Goal: Task Accomplishment & Management: Manage account settings

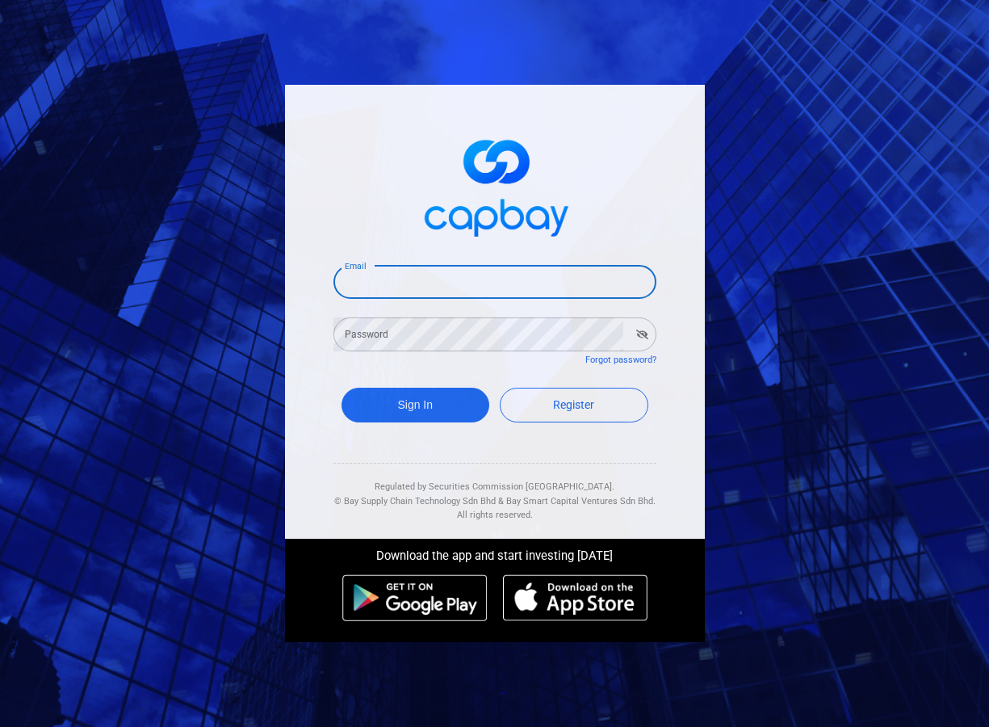
click at [376, 296] on input "Email" at bounding box center [495, 282] width 323 height 34
type input "[EMAIL_ADDRESS][DOMAIN_NAME]"
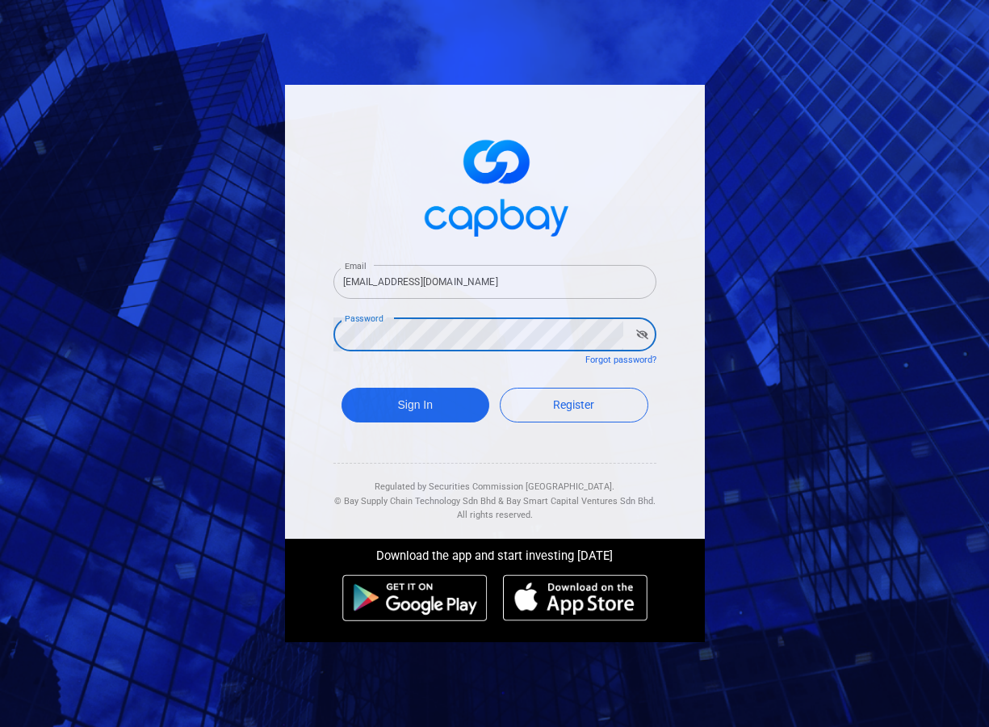
click at [342, 388] on button "Sign In" at bounding box center [416, 405] width 149 height 35
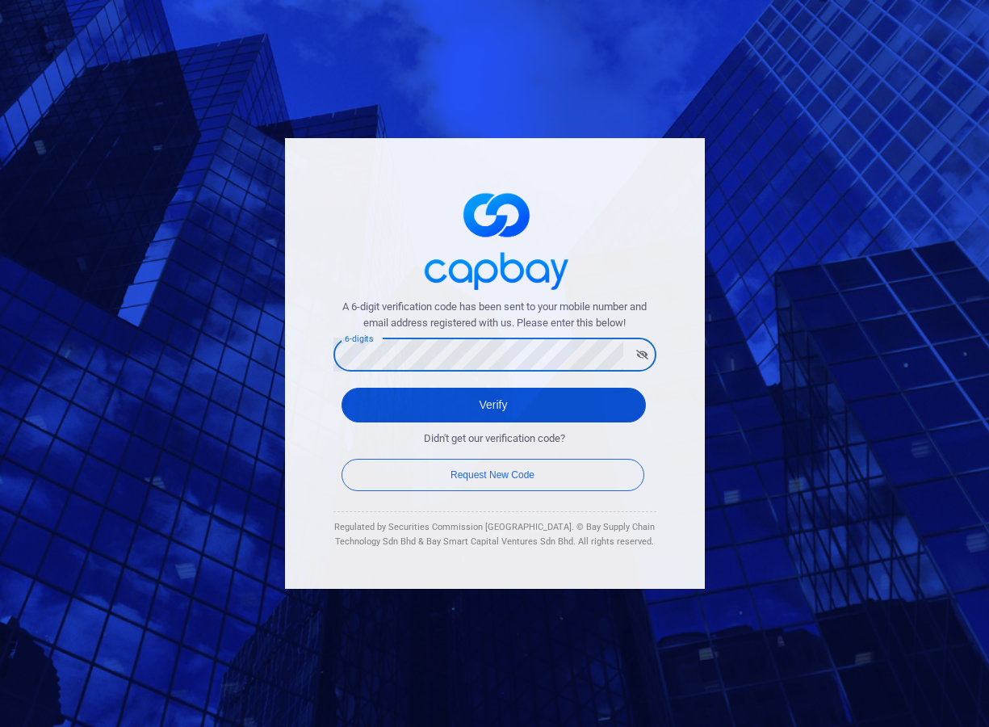
click at [478, 395] on button "Verify" at bounding box center [494, 405] width 304 height 35
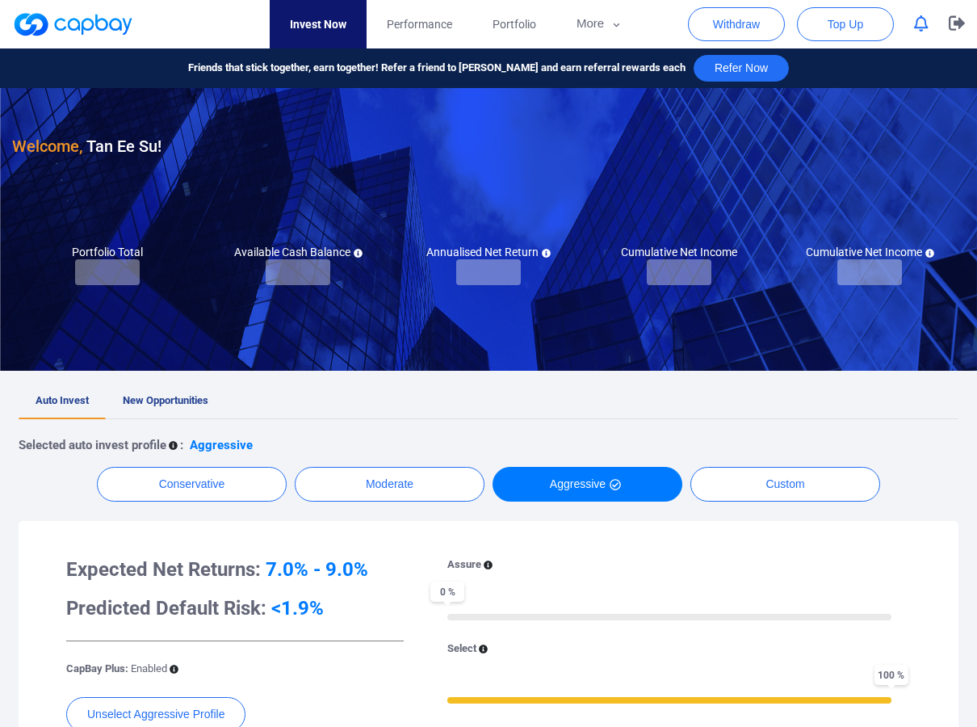
checkbox input "true"
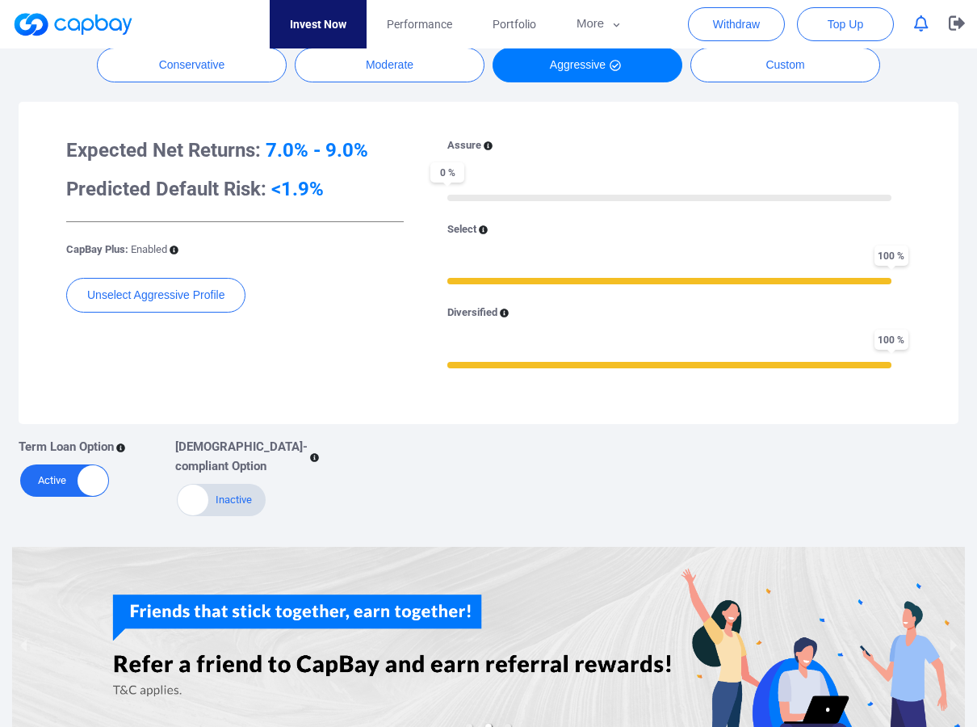
scroll to position [276, 0]
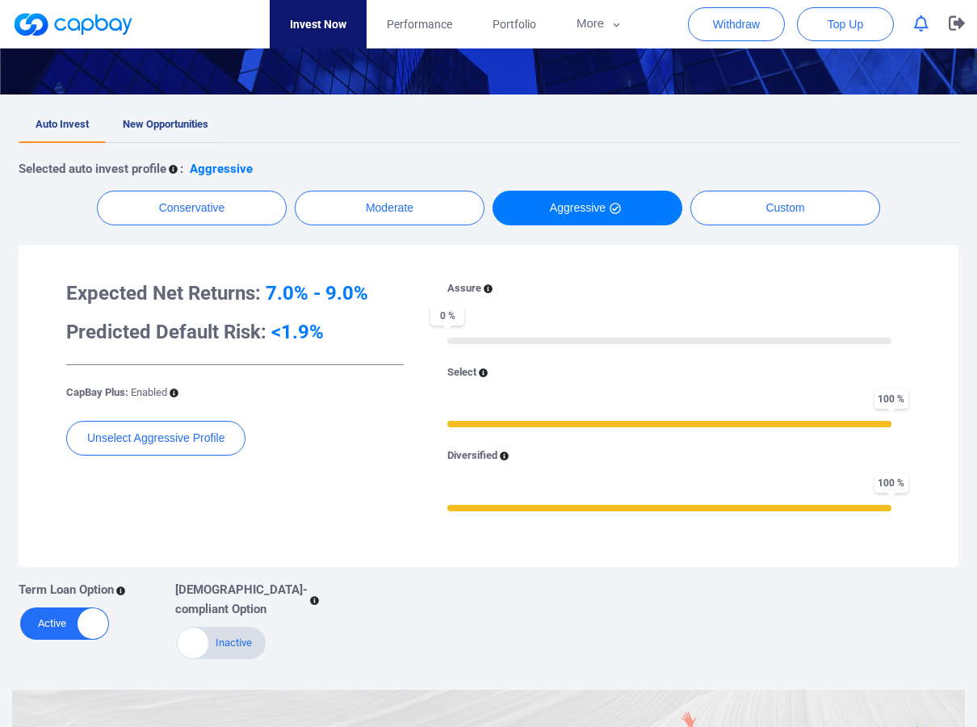
click at [170, 124] on span "New Opportunities" at bounding box center [166, 124] width 86 height 12
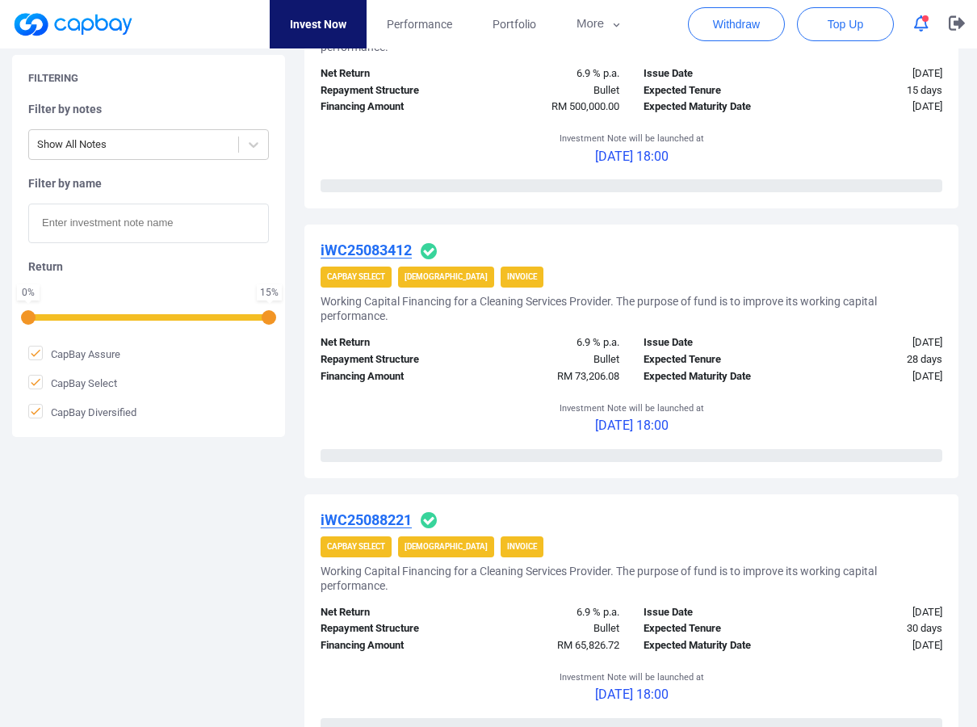
scroll to position [2626, 0]
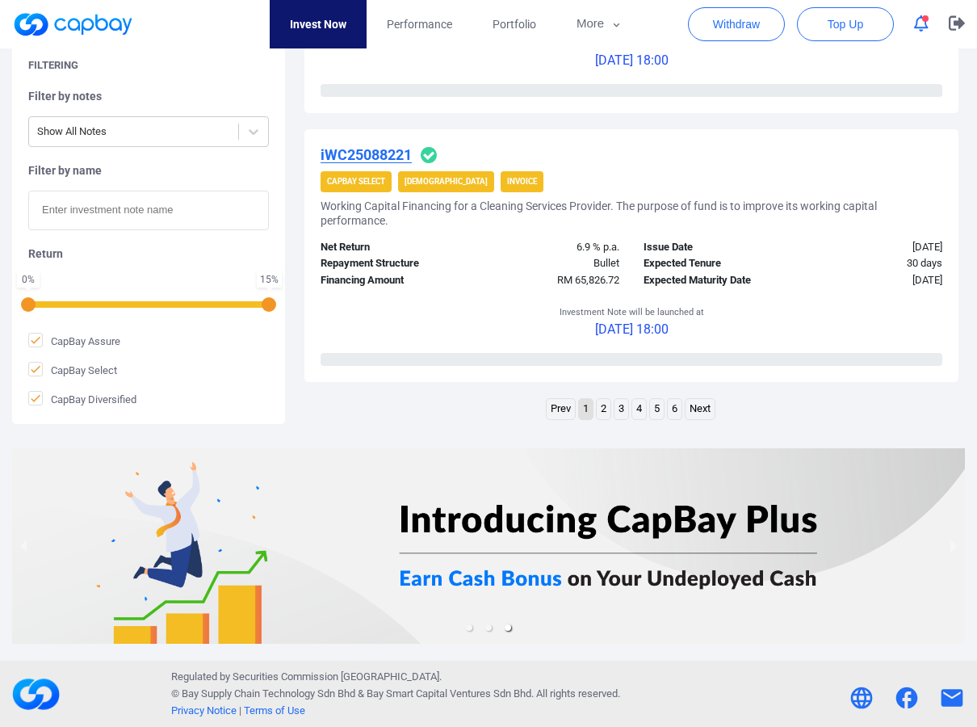
click at [675, 401] on link "6" at bounding box center [675, 409] width 14 height 20
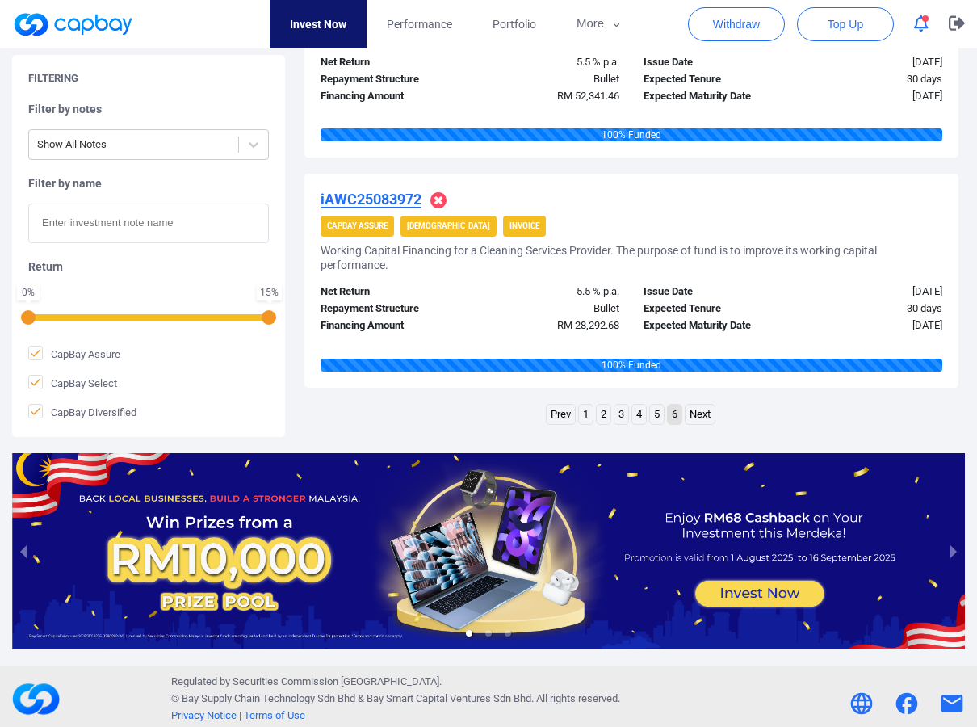
scroll to position [1140, 0]
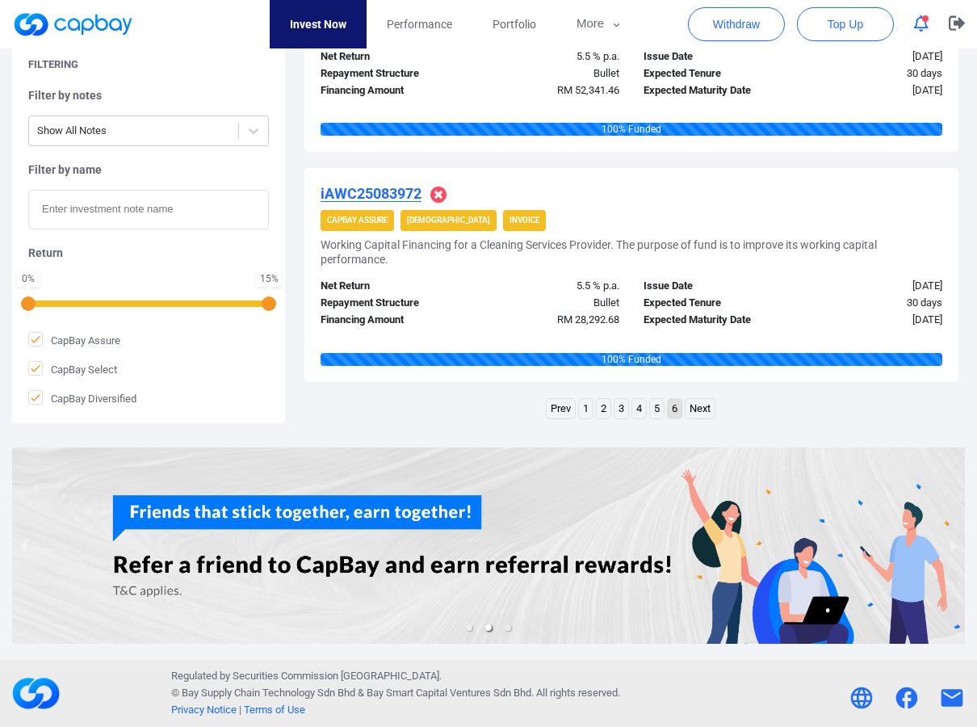
click at [654, 409] on link "5" at bounding box center [657, 409] width 14 height 20
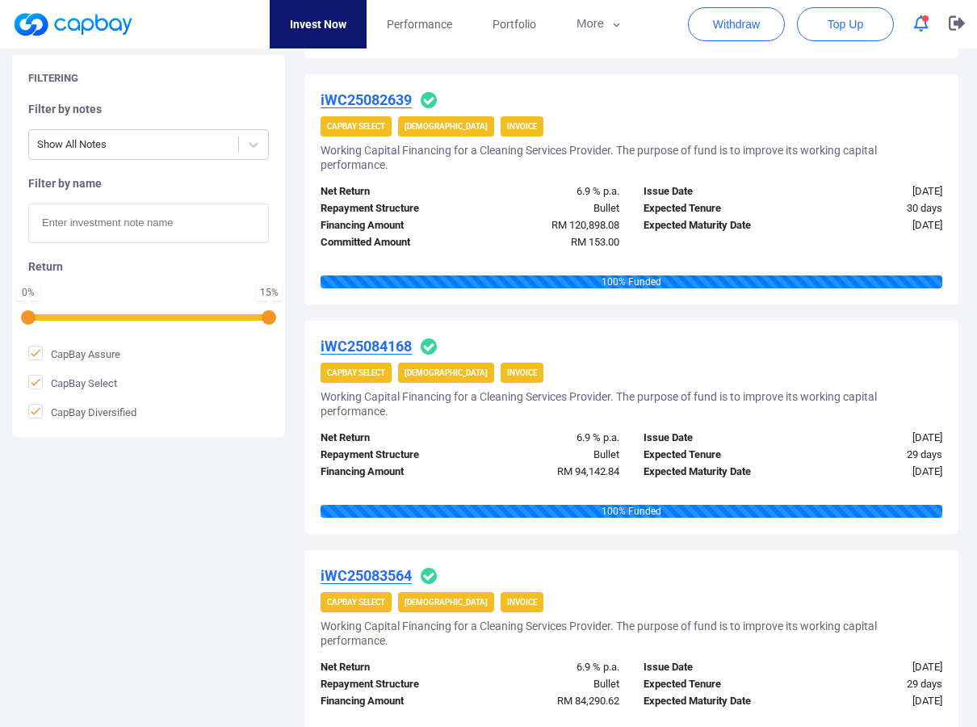
scroll to position [2261, 0]
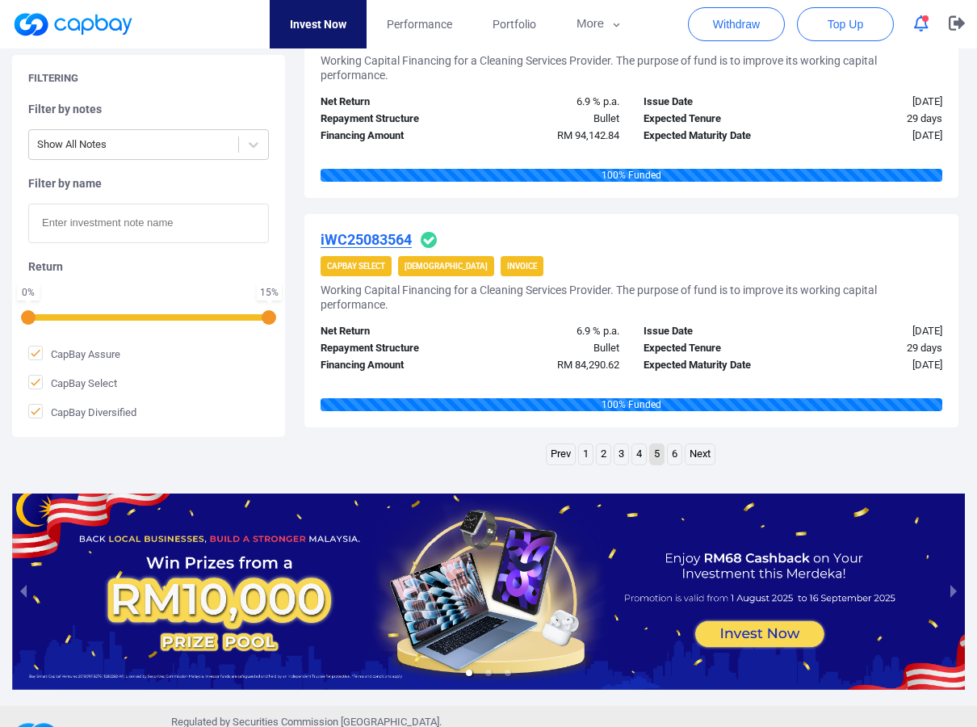
click at [640, 450] on link "4" at bounding box center [639, 454] width 14 height 20
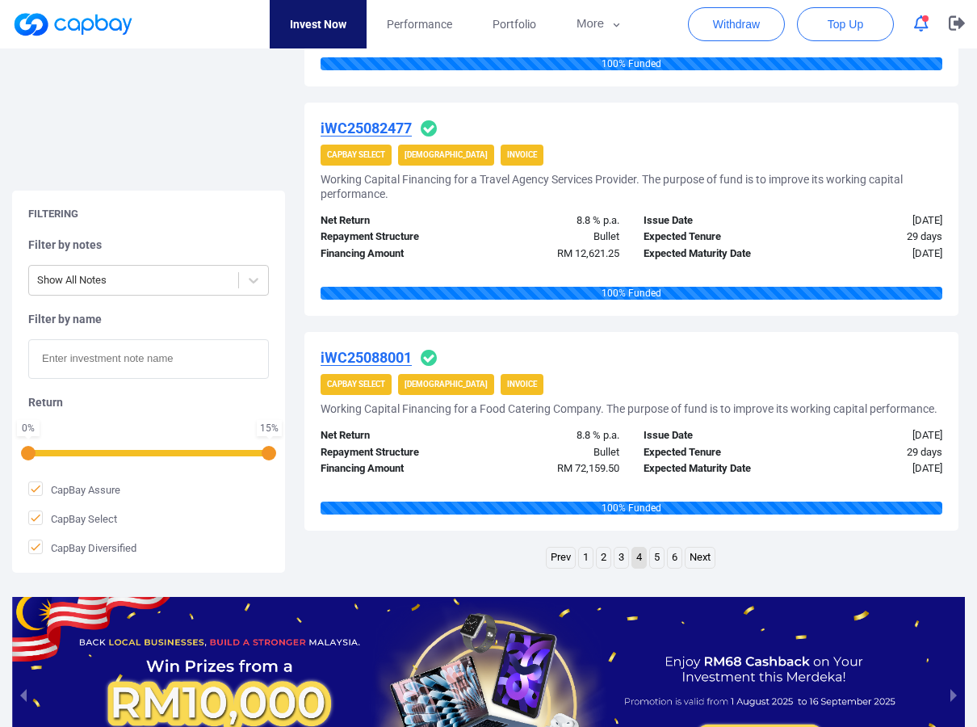
scroll to position [2273, 0]
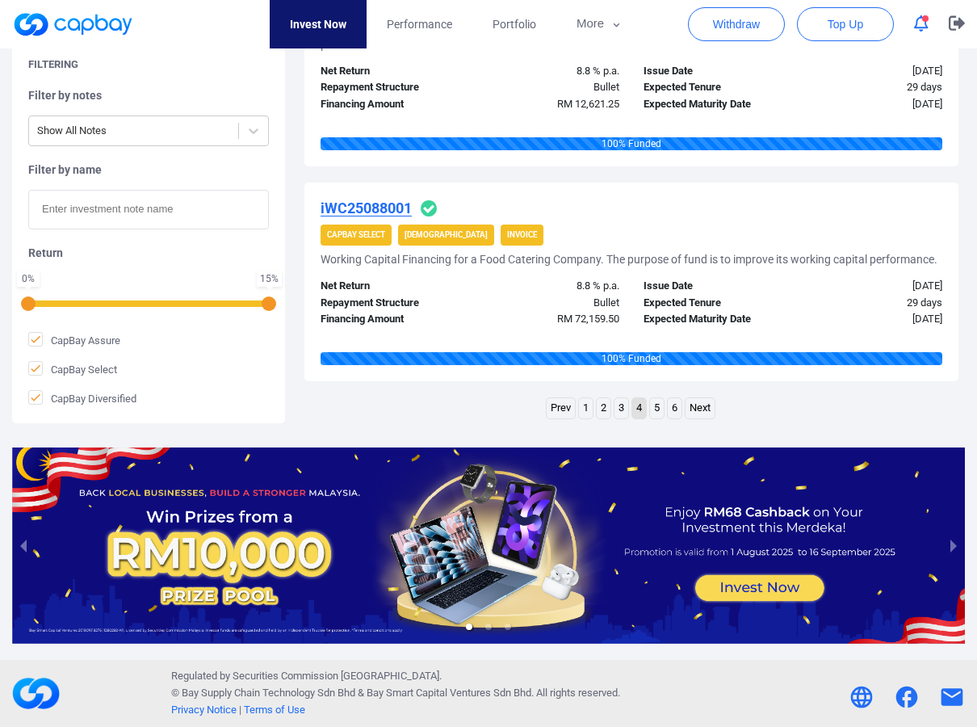
click at [624, 411] on link "3" at bounding box center [622, 408] width 14 height 20
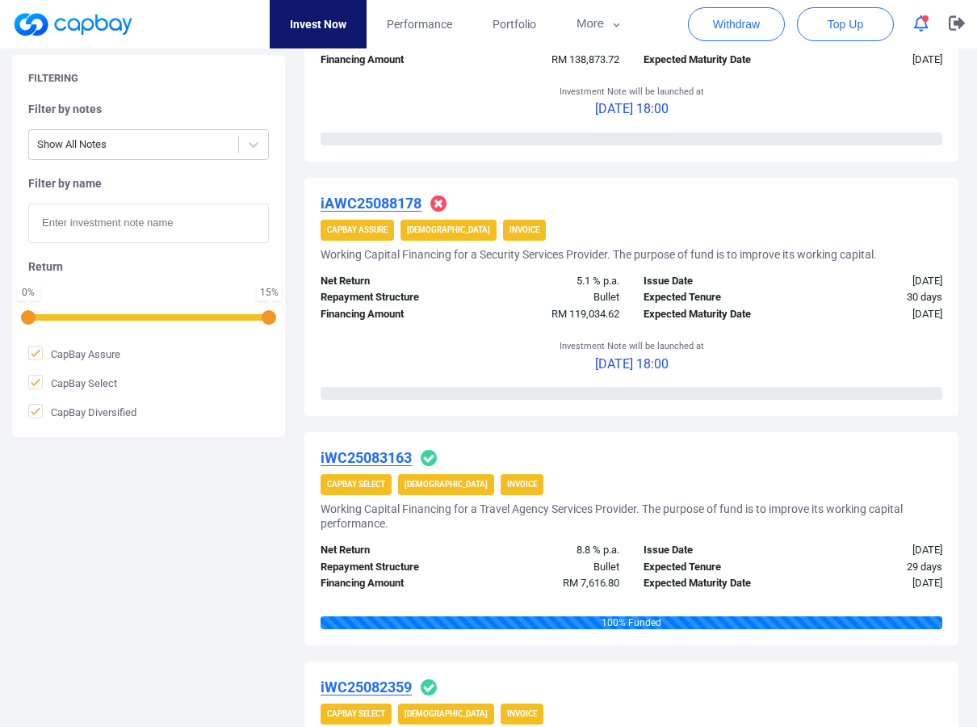
scroll to position [1850, 0]
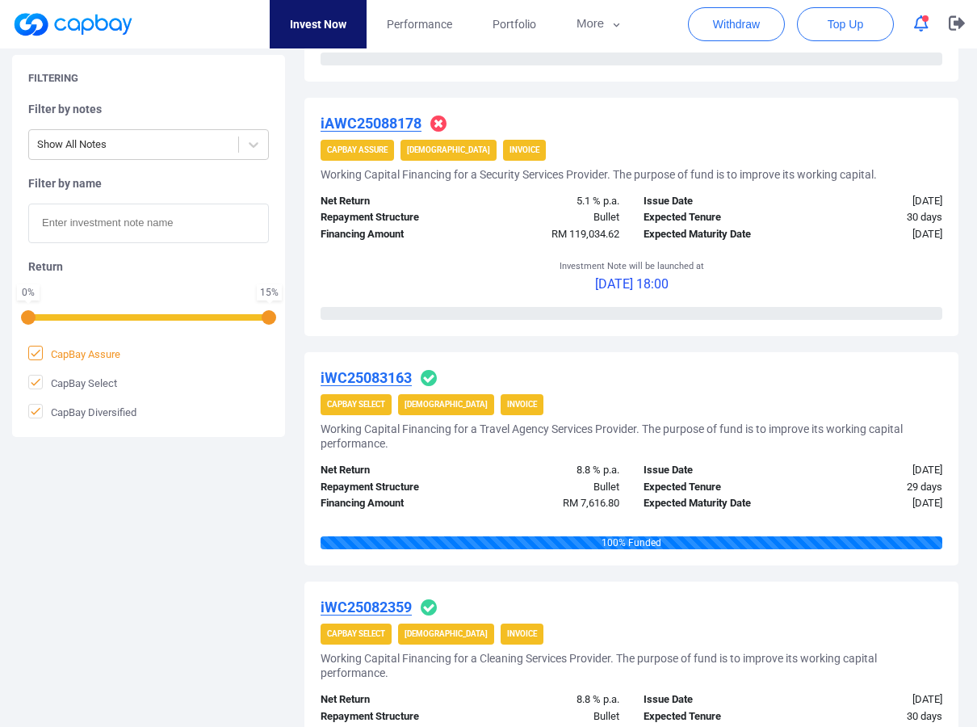
click at [43, 352] on span "CapBay Assure" at bounding box center [74, 354] width 92 height 16
click at [0, 0] on input "CapBay Assure" at bounding box center [0, 0] width 0 height 0
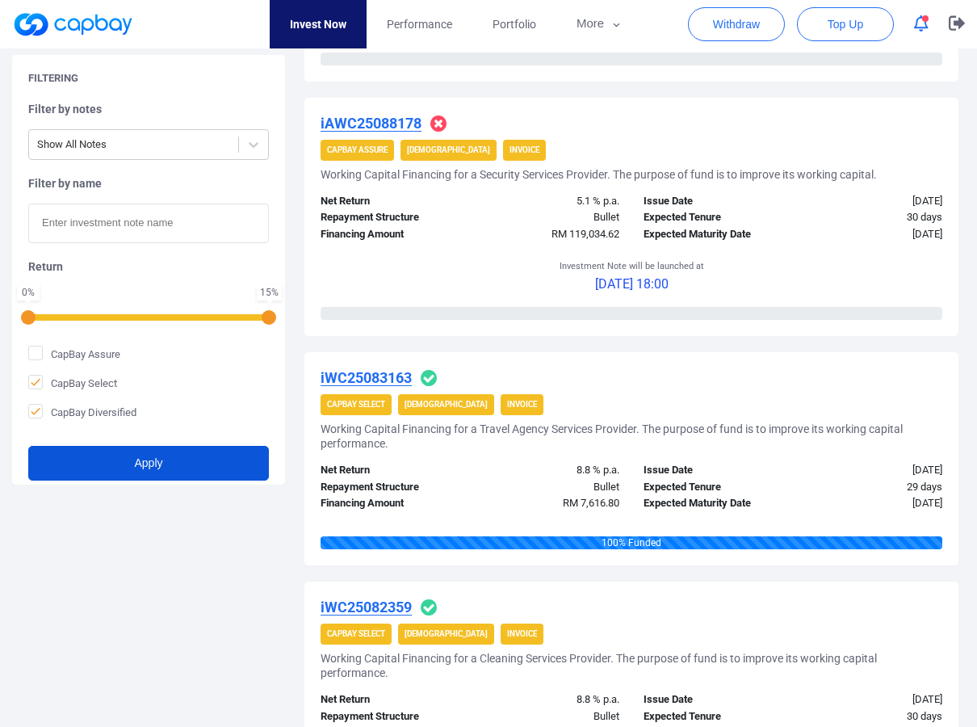
click at [113, 453] on button "Apply" at bounding box center [148, 463] width 241 height 35
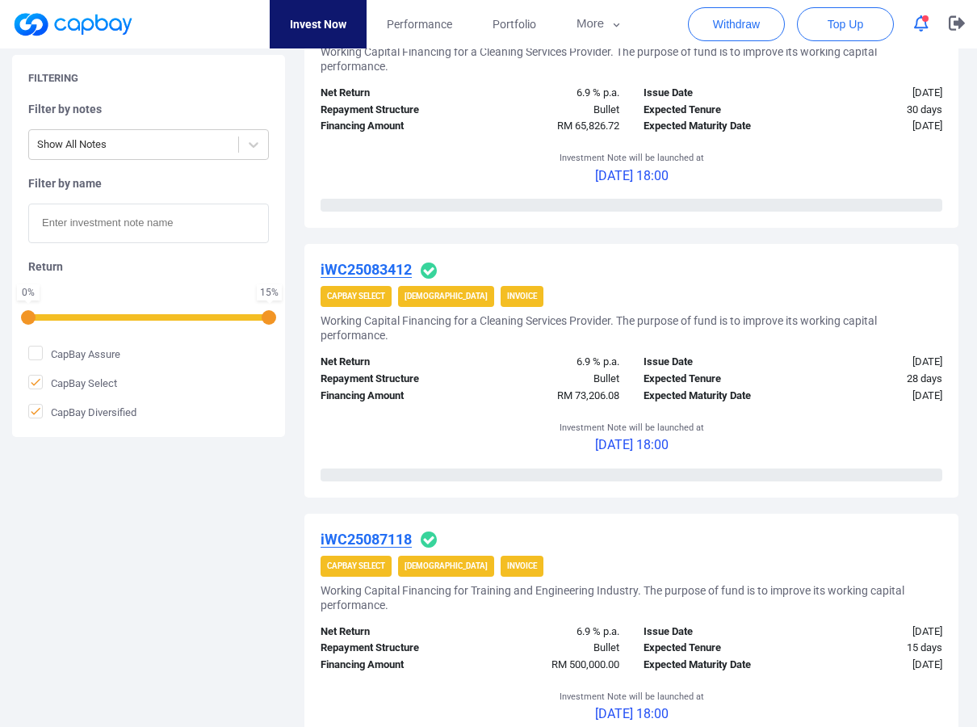
scroll to position [2603, 0]
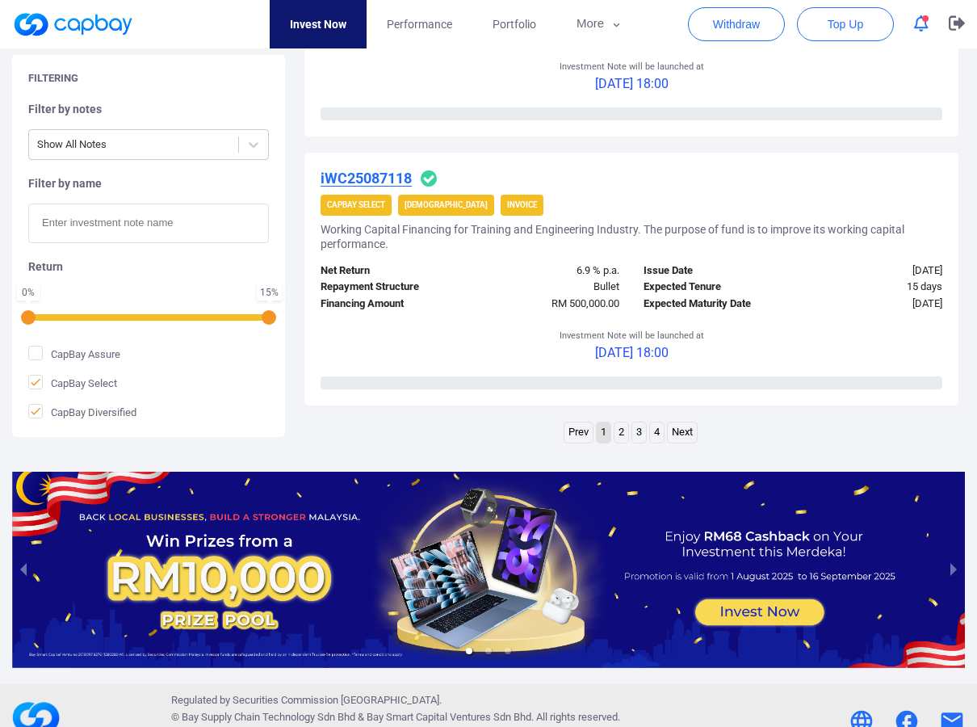
click at [619, 431] on link "2" at bounding box center [622, 432] width 14 height 20
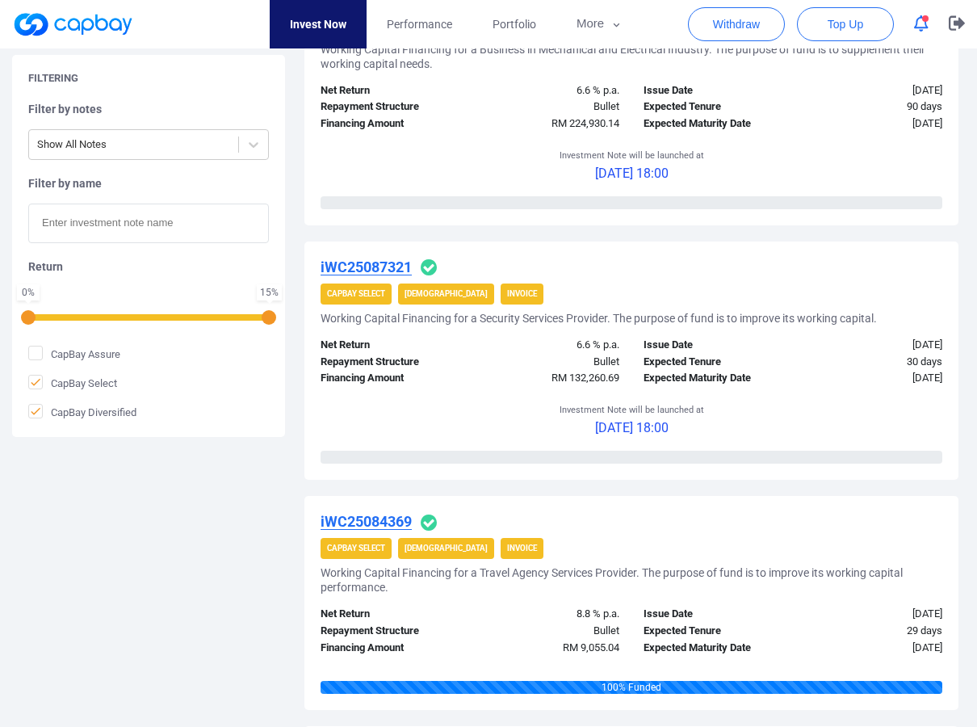
scroll to position [0, 0]
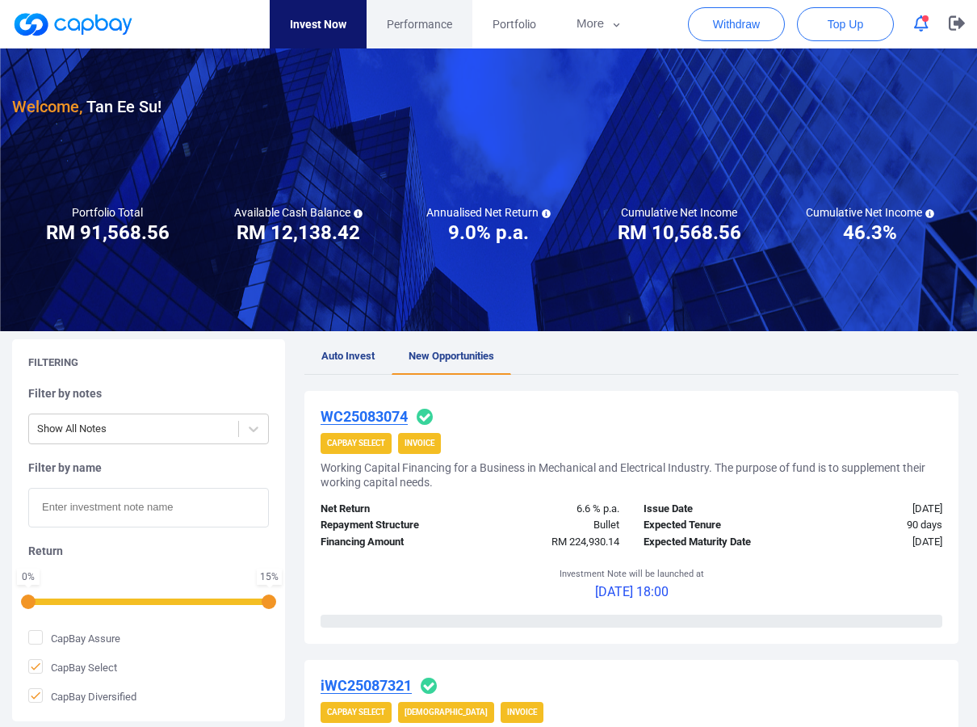
click at [397, 17] on span "Performance" at bounding box center [419, 24] width 65 height 18
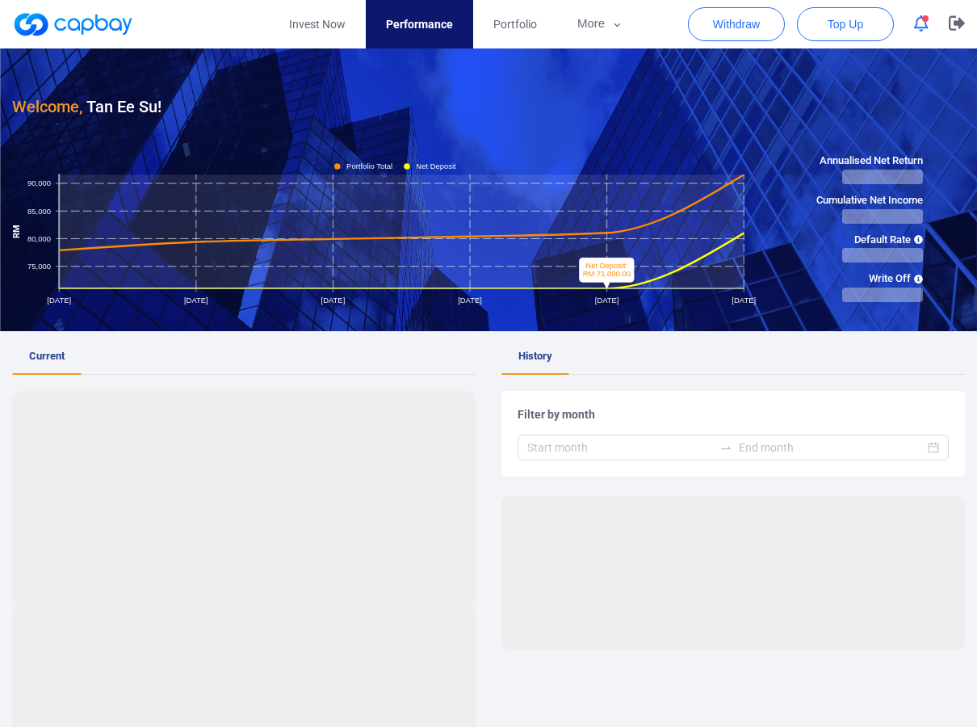
scroll to position [320, 0]
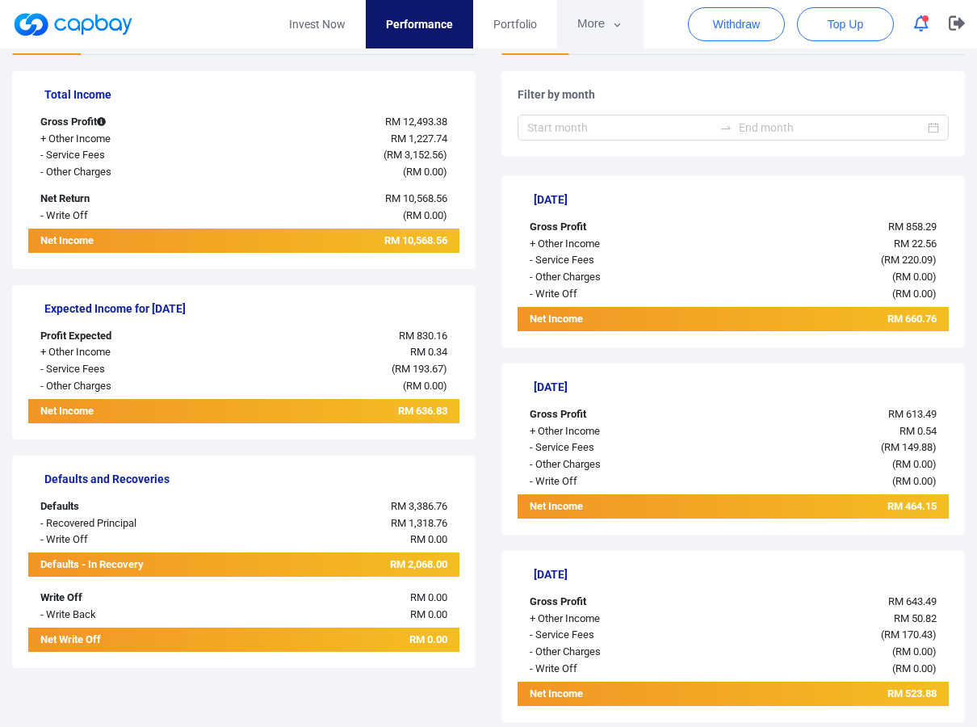
click at [608, 18] on button "More" at bounding box center [600, 24] width 86 height 48
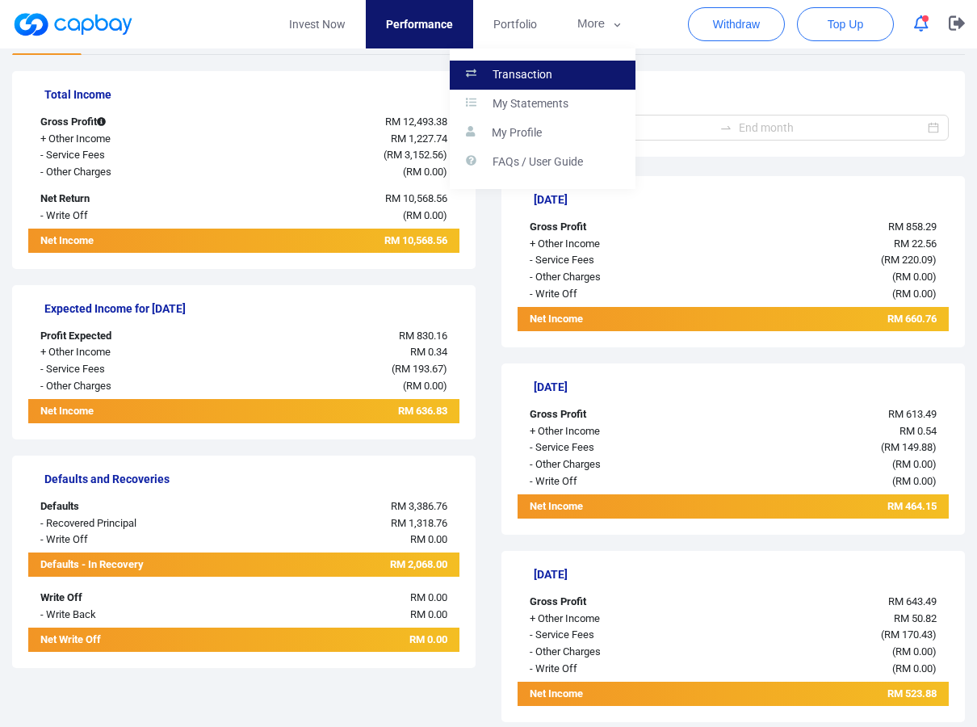
click at [527, 78] on p "Transaction" at bounding box center [523, 75] width 60 height 15
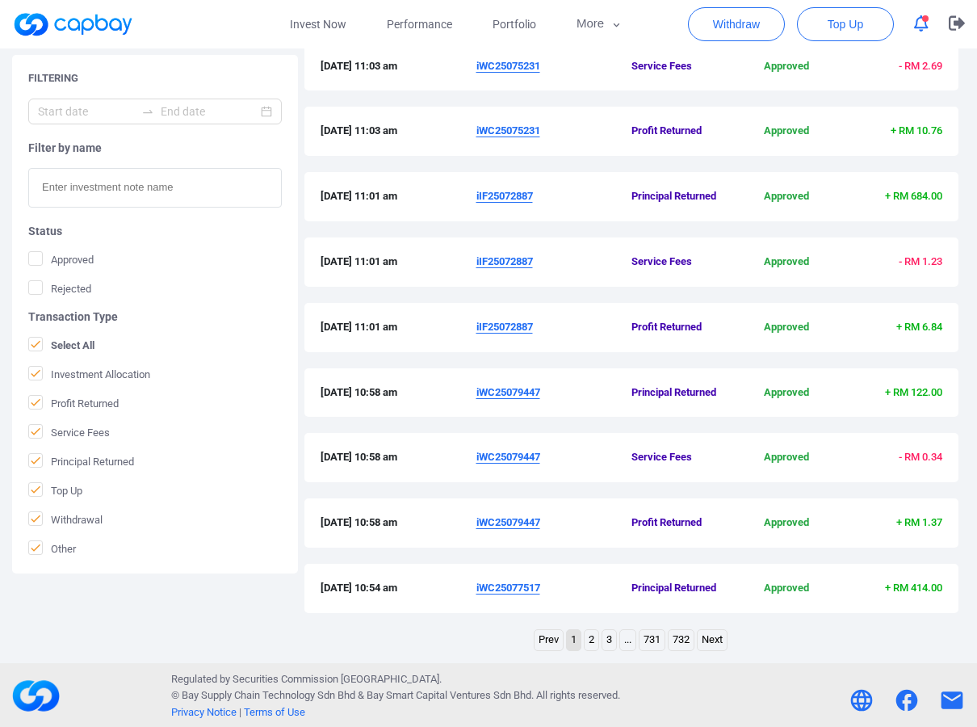
scroll to position [413, 0]
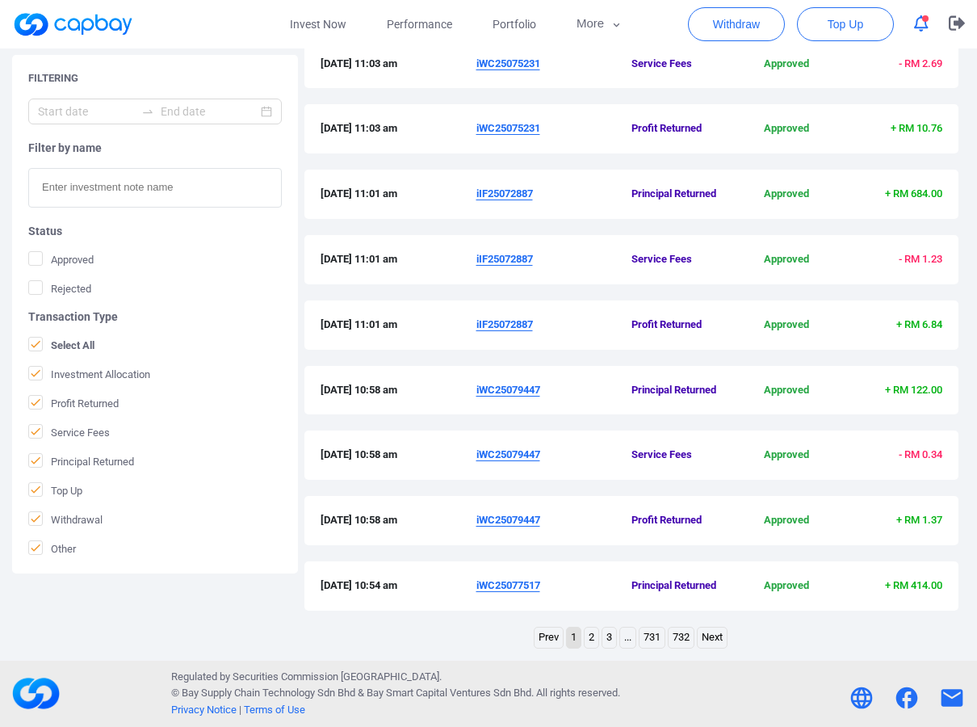
click at [590, 636] on link "2" at bounding box center [592, 637] width 14 height 20
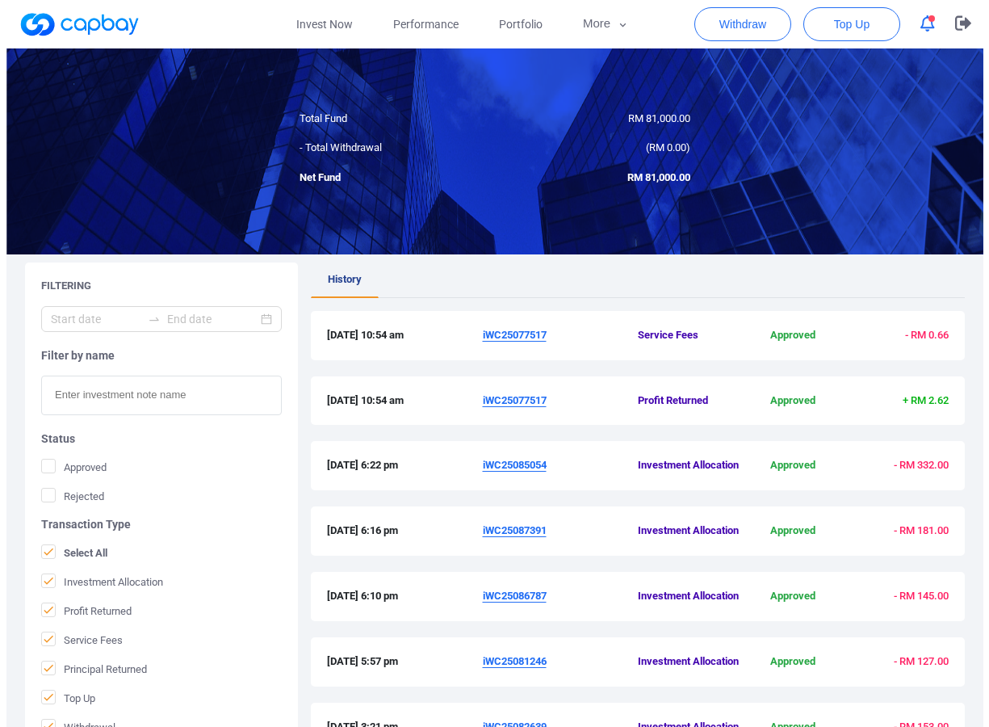
scroll to position [0, 0]
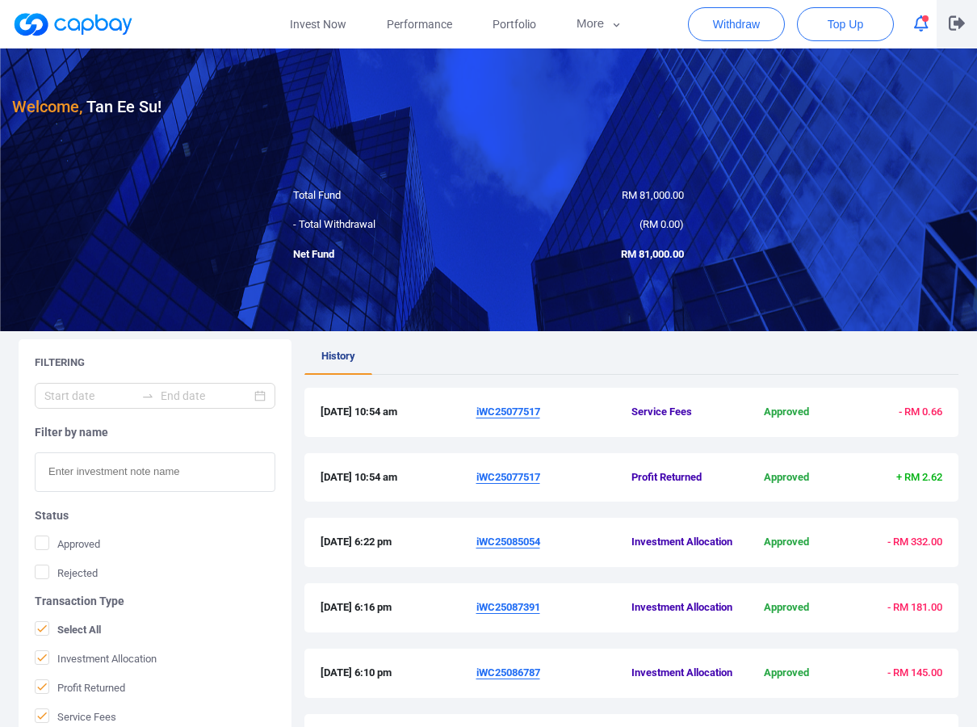
click at [959, 25] on icon "button" at bounding box center [957, 23] width 16 height 15
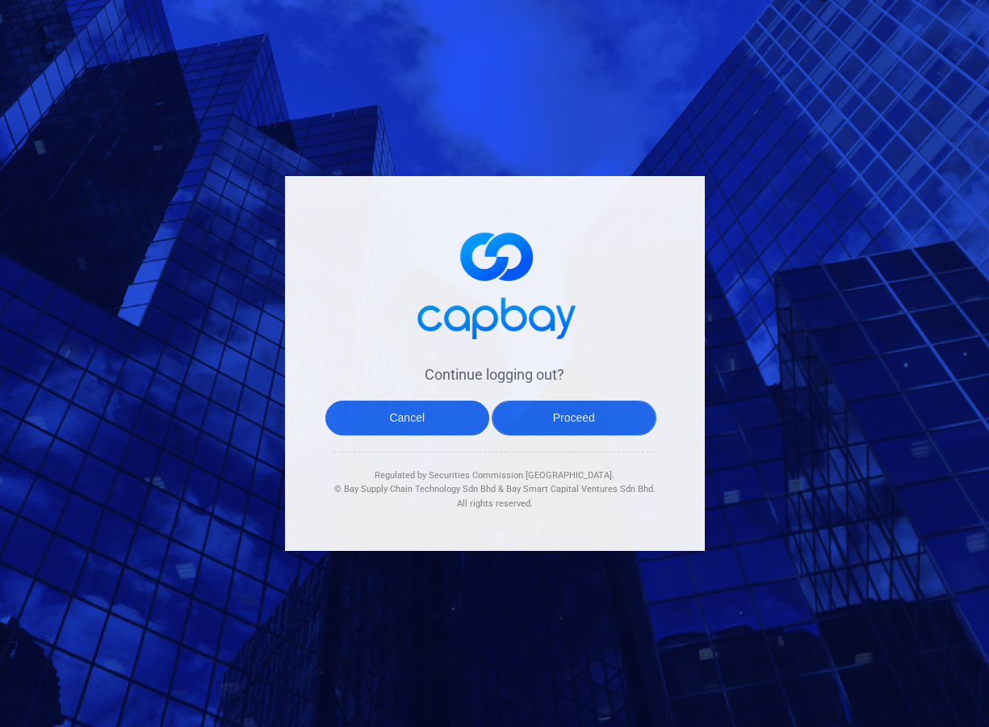
click at [558, 408] on button "Proceed" at bounding box center [574, 418] width 165 height 35
